Goal: Information Seeking & Learning: Find specific fact

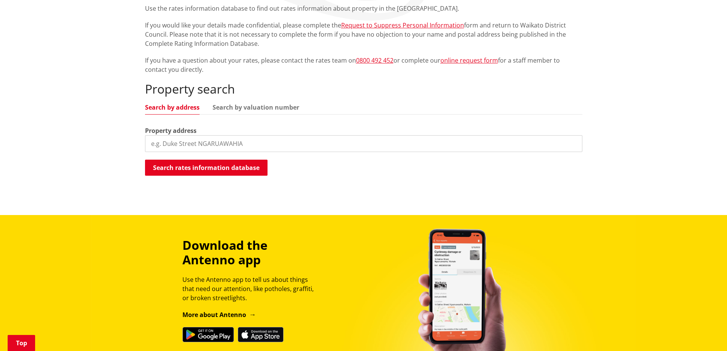
scroll to position [191, 0]
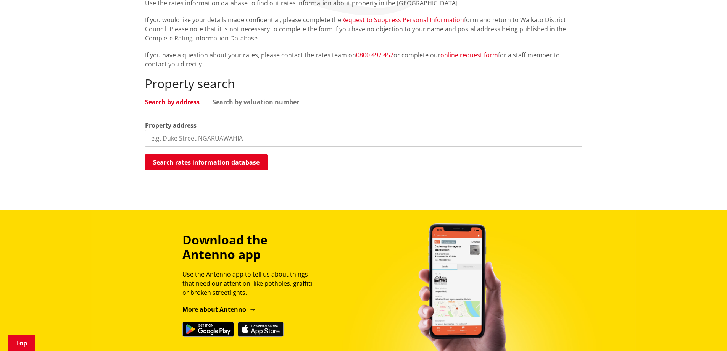
click at [180, 130] on input "search" at bounding box center [363, 138] width 437 height 17
type input "24 Koheroa Road mercer"
click at [193, 154] on button "Search rates information database" at bounding box center [206, 162] width 123 height 16
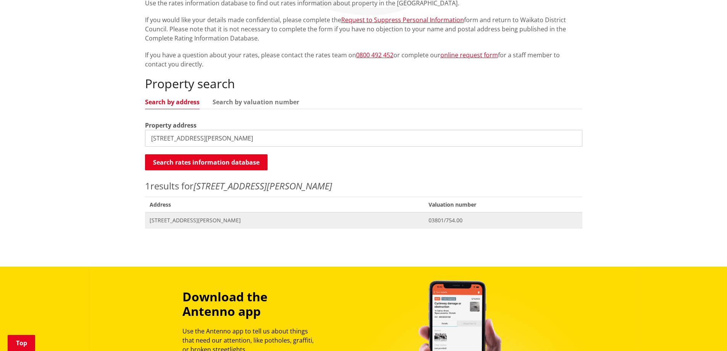
click at [429, 216] on span "03801/754.00" at bounding box center [503, 220] width 149 height 8
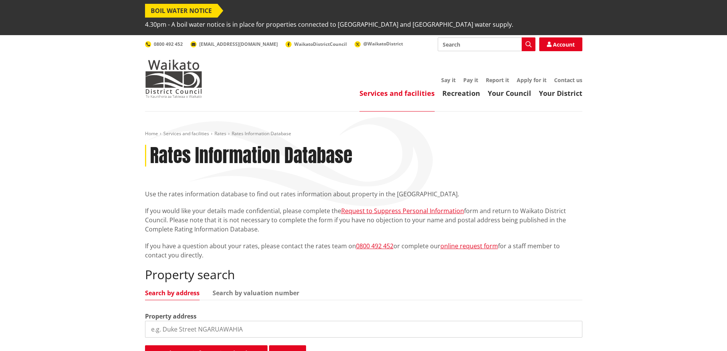
scroll to position [191, 0]
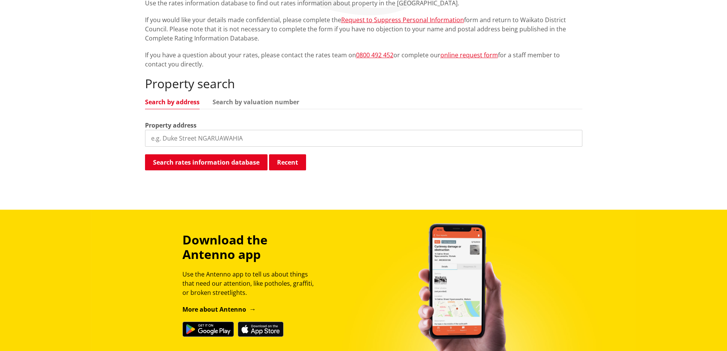
click at [180, 130] on input "search" at bounding box center [363, 138] width 437 height 17
type input "16 Koheroa Rd Mercer"
click at [182, 154] on button "Search rates information database" at bounding box center [206, 162] width 123 height 16
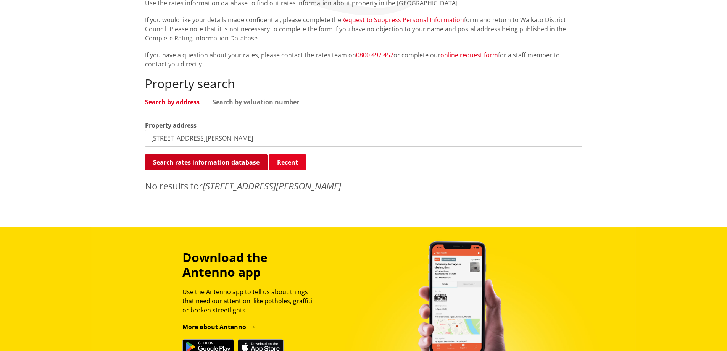
click at [182, 154] on button "Search rates information database" at bounding box center [206, 162] width 123 height 16
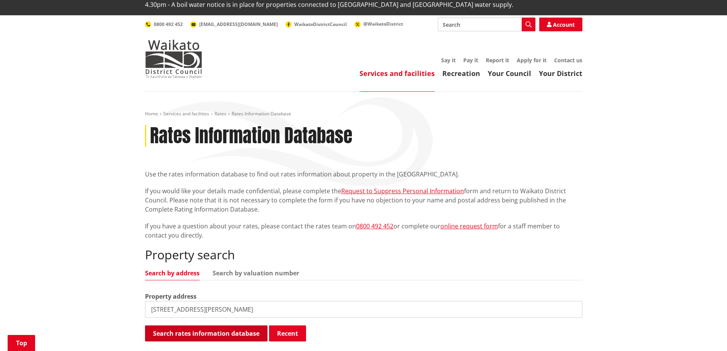
scroll to position [0, 0]
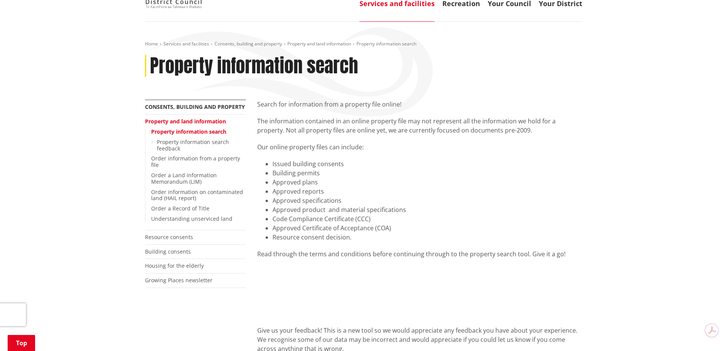
scroll to position [76, 0]
